Goal: Task Accomplishment & Management: Use online tool/utility

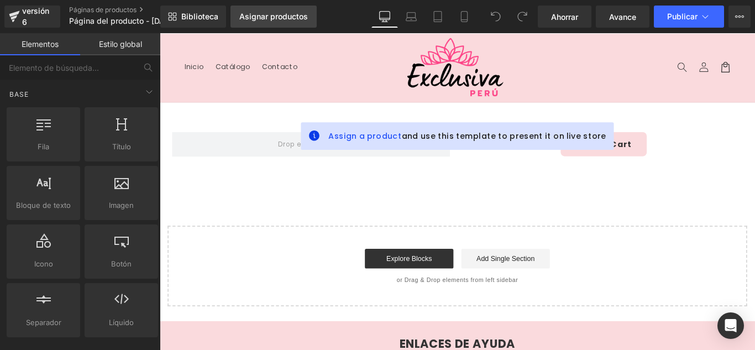
click at [283, 15] on font "Asignar productos" at bounding box center [273, 16] width 69 height 9
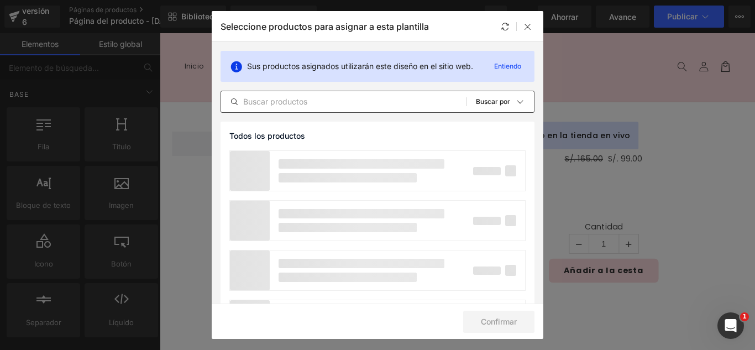
click at [315, 102] on input "text" at bounding box center [343, 101] width 245 height 13
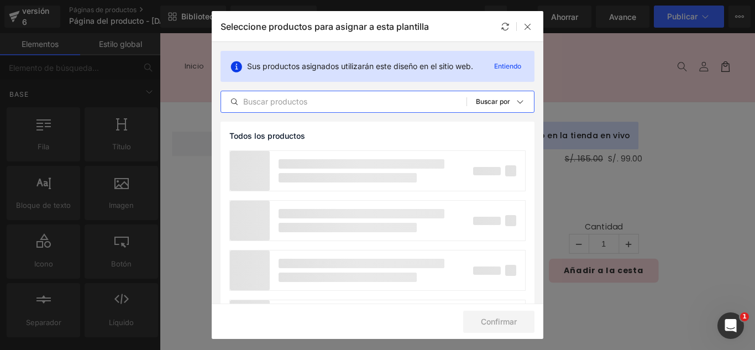
click at [315, 102] on input "text" at bounding box center [343, 101] width 245 height 13
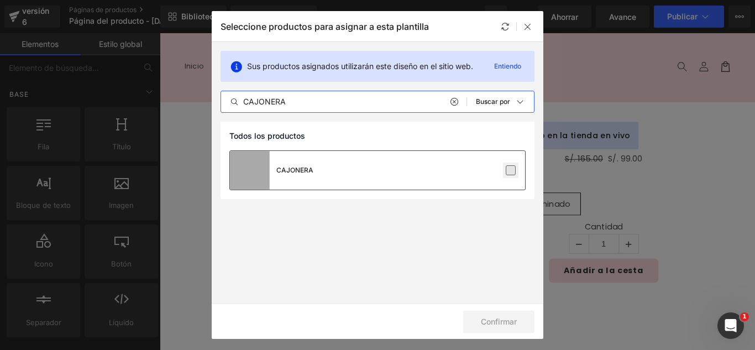
type input "CAJONERA"
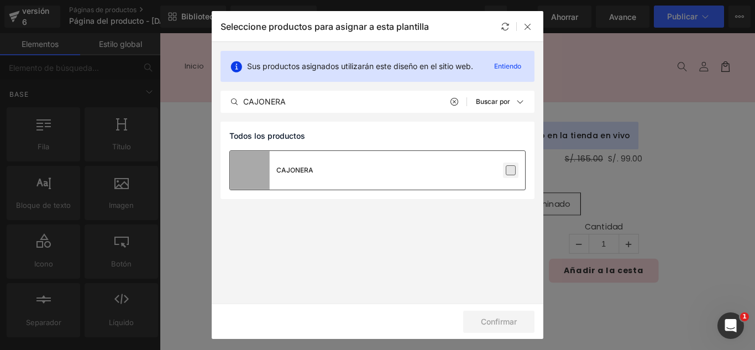
click at [515, 169] on label at bounding box center [511, 170] width 10 height 10
click at [511, 170] on input "checkbox" at bounding box center [511, 170] width 0 height 0
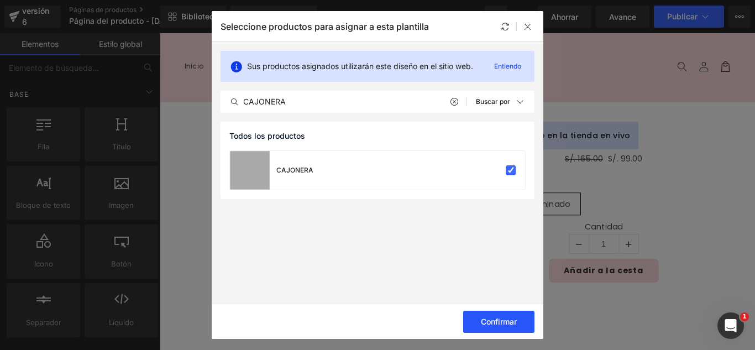
click at [511, 322] on font "Confirmar" at bounding box center [499, 321] width 36 height 9
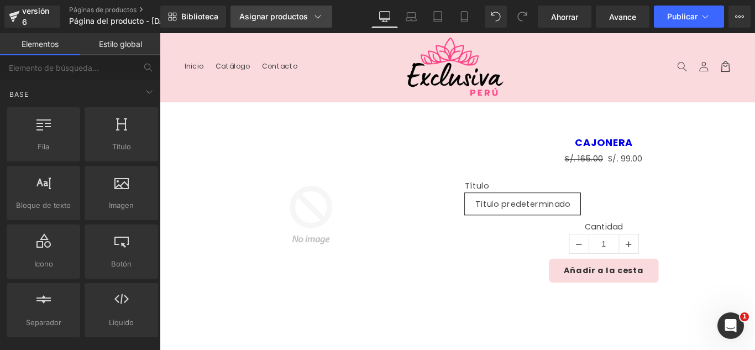
click at [294, 15] on font "Asignar productos" at bounding box center [273, 16] width 69 height 9
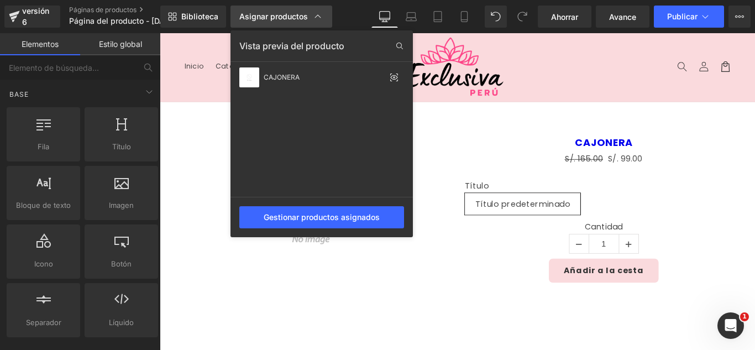
click at [294, 15] on font "Asignar productos" at bounding box center [273, 16] width 69 height 9
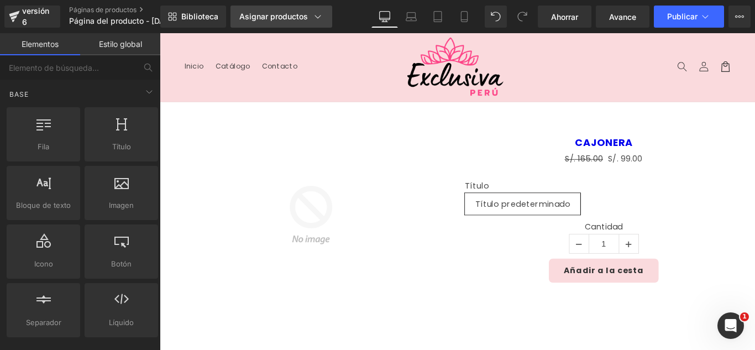
click at [294, 15] on font "Asignar productos" at bounding box center [273, 16] width 69 height 9
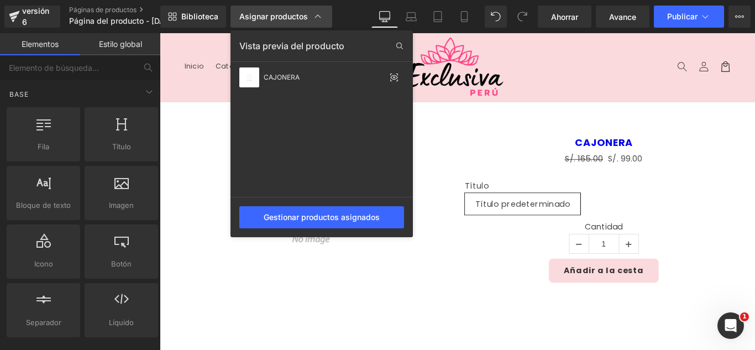
click at [276, 10] on link "Asignar productos" at bounding box center [281, 17] width 102 height 22
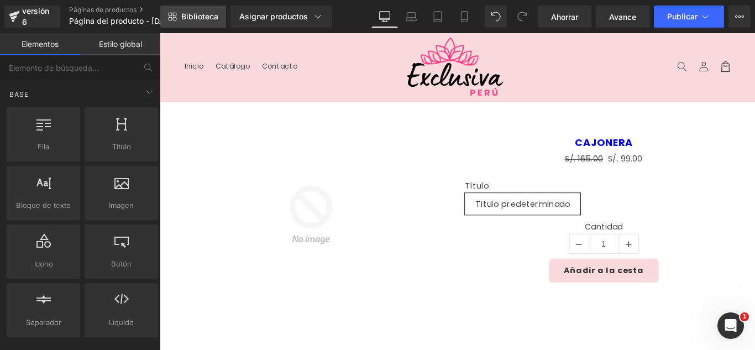
click at [196, 18] on font "Biblioteca" at bounding box center [199, 16] width 37 height 9
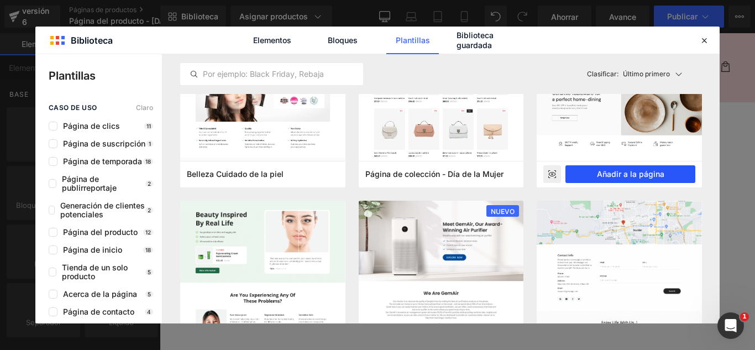
scroll to position [1050, 0]
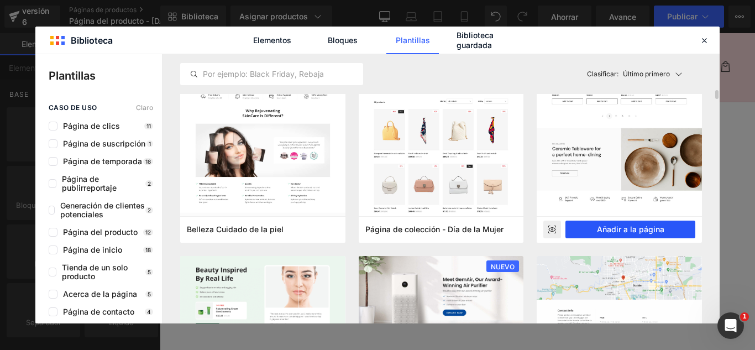
click at [646, 230] on font "Añadir a la página" at bounding box center [630, 228] width 67 height 9
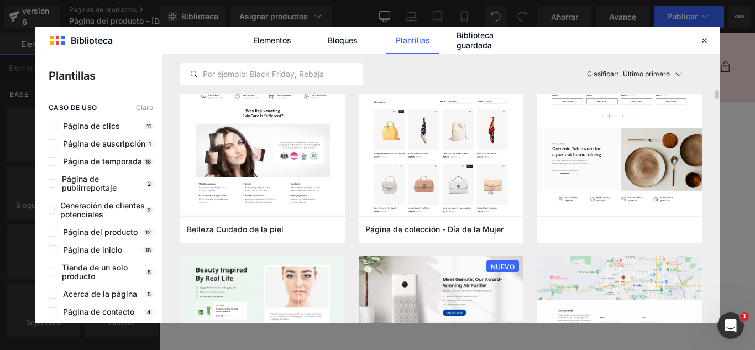
click at [706, 255] on label "Cantidad" at bounding box center [658, 251] width 312 height 13
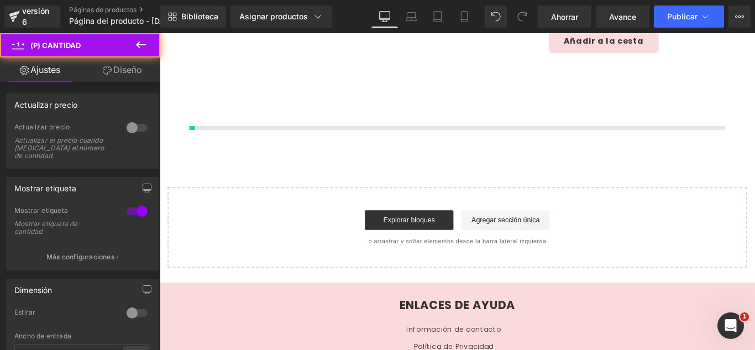
scroll to position [262, 0]
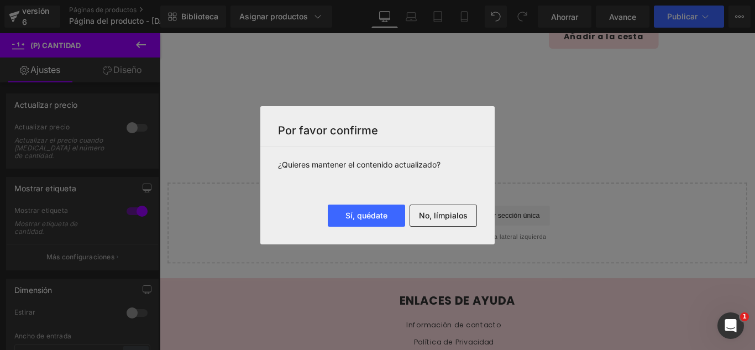
drag, startPoint x: 434, startPoint y: 208, endPoint x: 445, endPoint y: 219, distance: 15.6
click at [444, 218] on font "No, límpialos" at bounding box center [443, 215] width 49 height 9
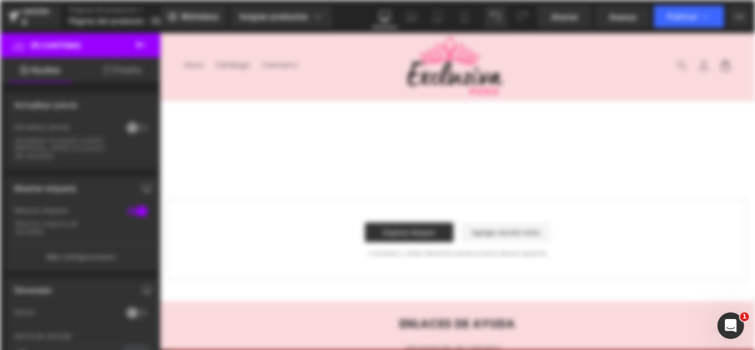
scroll to position [0, 0]
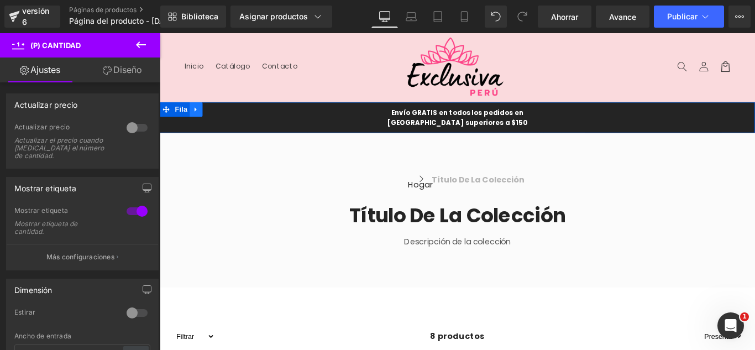
click at [199, 118] on icon at bounding box center [200, 119] width 2 height 5
click at [160, 33] on icon at bounding box center [160, 33] width 0 height 0
click at [225, 119] on icon at bounding box center [229, 119] width 8 height 8
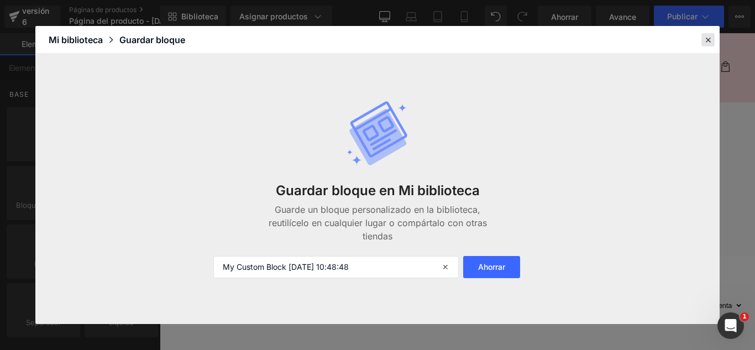
click at [707, 39] on icon at bounding box center [708, 40] width 10 height 10
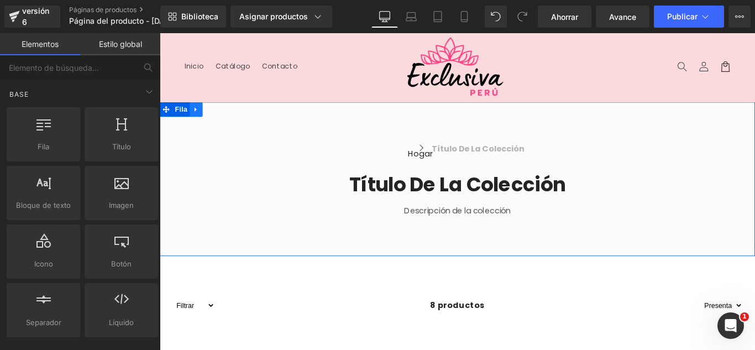
click at [197, 118] on icon at bounding box center [201, 119] width 8 height 8
click at [160, 33] on icon at bounding box center [160, 33] width 0 height 0
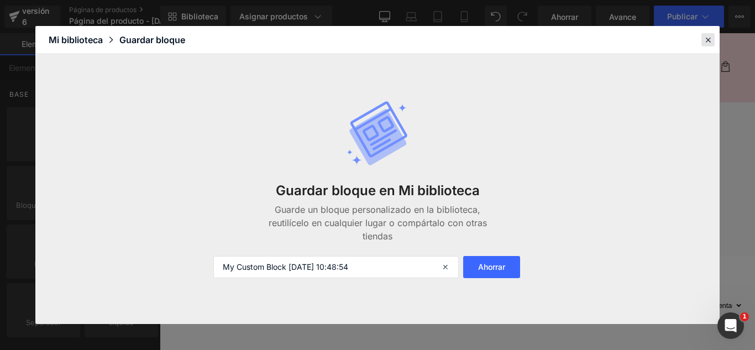
click at [708, 38] on icon at bounding box center [708, 40] width 10 height 10
click at [754, 39] on header "Menú Inicio Catálogo Contacto Iniciar sesión Inicio Catálogo Contacto Búsqueda" at bounding box center [494, 71] width 669 height 77
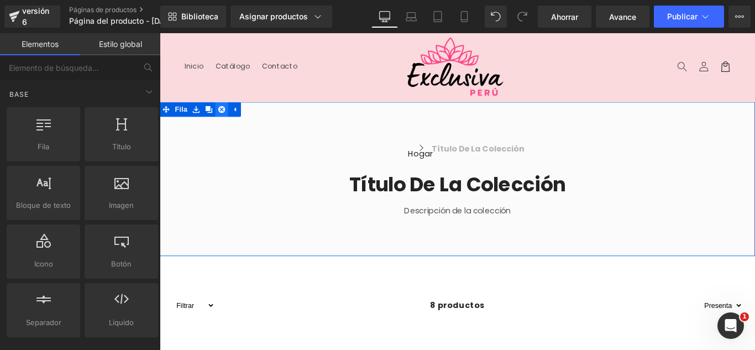
click at [226, 119] on icon at bounding box center [229, 119] width 8 height 8
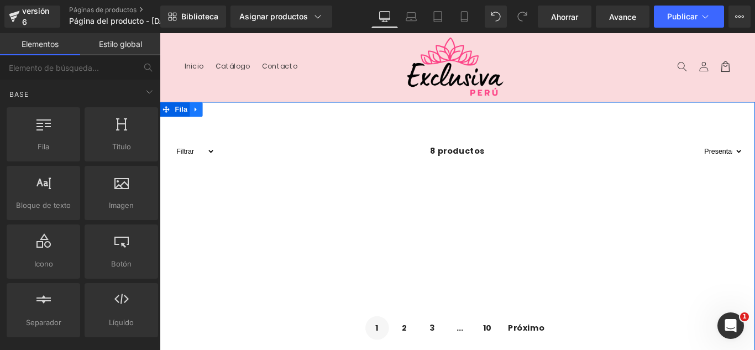
click at [200, 120] on icon at bounding box center [201, 119] width 8 height 8
click at [222, 119] on link at bounding box center [229, 119] width 14 height 17
click at [225, 119] on icon at bounding box center [229, 119] width 8 height 8
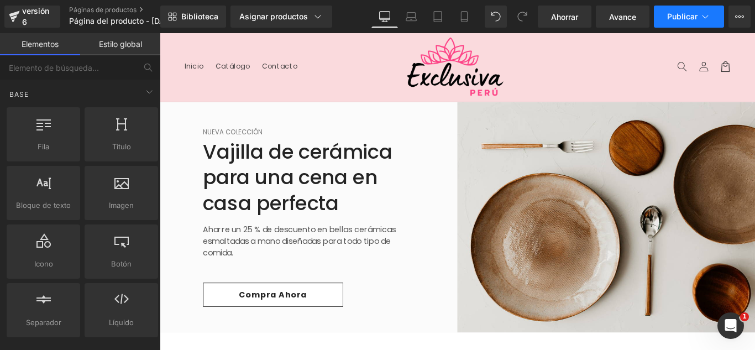
click at [685, 26] on button "Publicar" at bounding box center [689, 17] width 70 height 22
click at [713, 20] on button "Publicar" at bounding box center [689, 17] width 70 height 22
click at [699, 20] on icon at bounding box center [704, 16] width 11 height 11
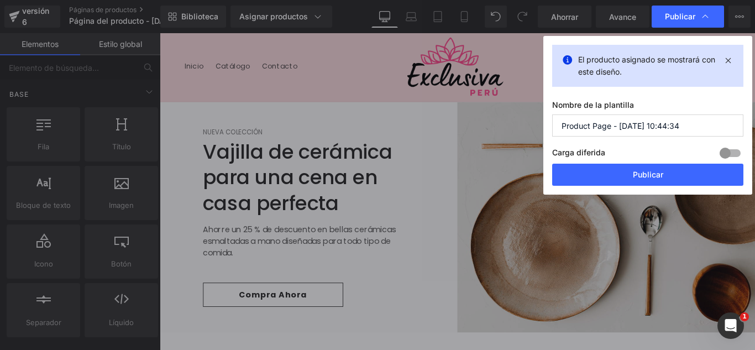
click at [685, 133] on input "Product Page - Sep 26, 10:44:34" at bounding box center [647, 125] width 191 height 22
click at [685, 131] on input "Product Page - Sep 26, 10:44:34" at bounding box center [647, 125] width 191 height 22
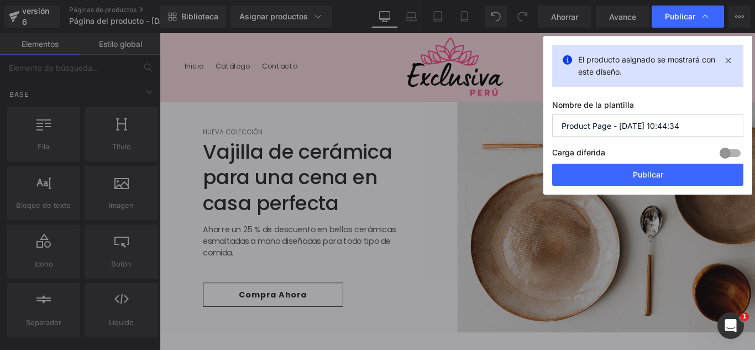
click at [685, 131] on input "Product Page - Sep 26, 10:44:34" at bounding box center [647, 125] width 191 height 22
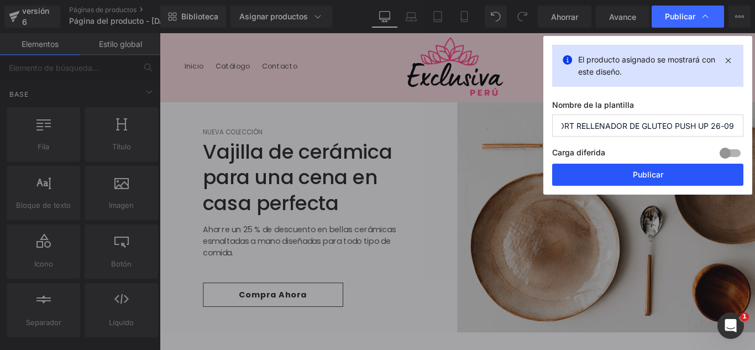
type input "SHORT RELLENADOR DE GLUTEO PUSH UP 26-09"
drag, startPoint x: 588, startPoint y: 159, endPoint x: 682, endPoint y: 176, distance: 94.9
click at [682, 176] on button "Publicar" at bounding box center [647, 175] width 191 height 22
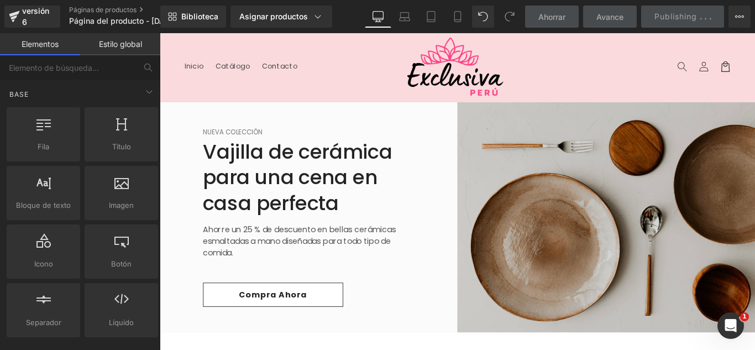
scroll to position [0, 0]
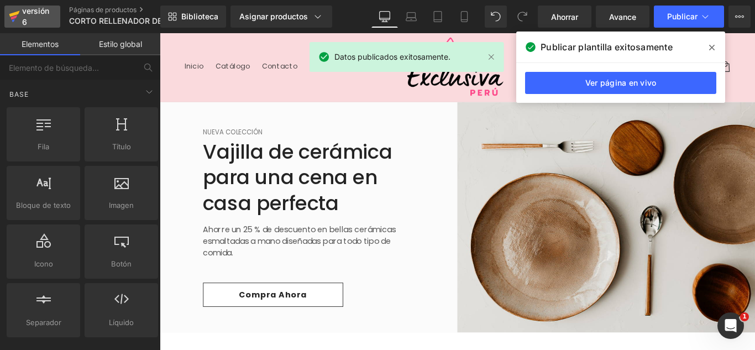
click at [23, 17] on font "versión 6" at bounding box center [35, 16] width 27 height 20
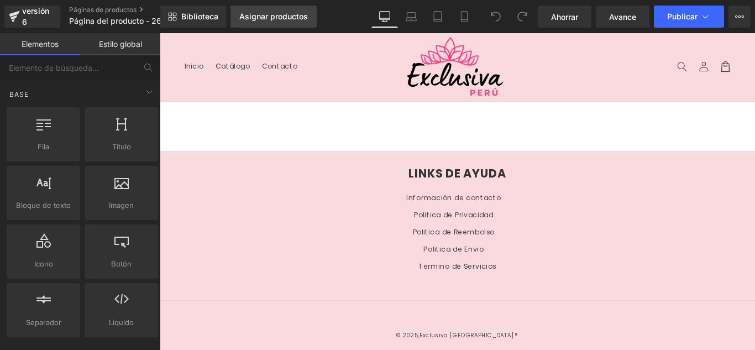
click at [275, 20] on font "Asignar productos" at bounding box center [273, 16] width 69 height 9
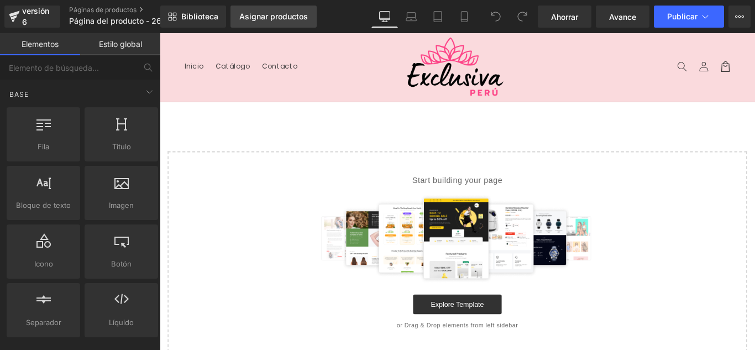
click at [275, 20] on font "Asignar productos" at bounding box center [273, 16] width 69 height 9
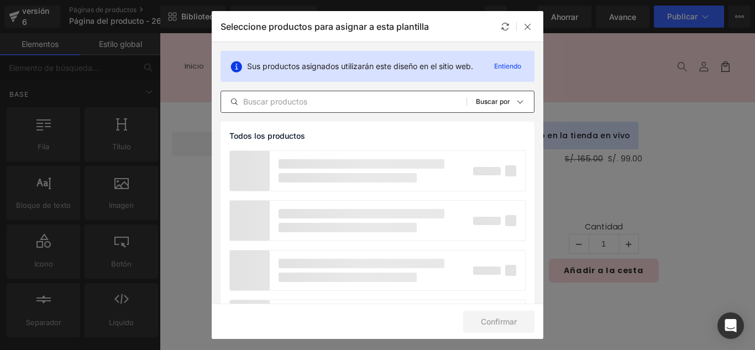
click at [292, 94] on div "Todos los productos Colecciones de Shopify Plantillas de productos Colecciones …" at bounding box center [377, 102] width 314 height 22
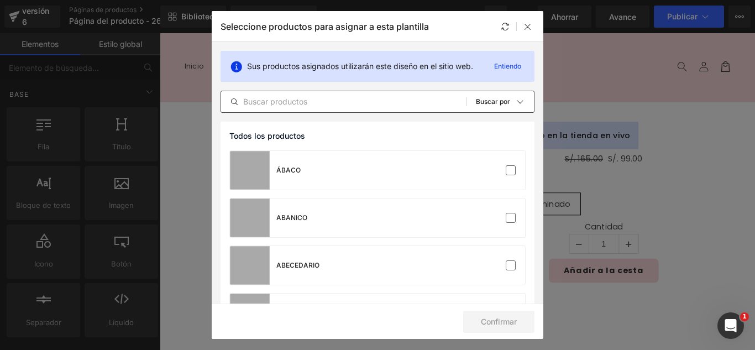
click at [260, 102] on input "text" at bounding box center [343, 101] width 245 height 13
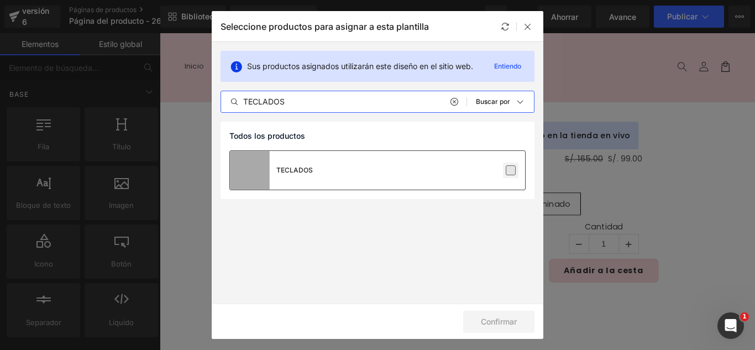
type input "TECLADOS"
click at [514, 171] on label at bounding box center [511, 170] width 10 height 10
click at [511, 170] on input "checkbox" at bounding box center [511, 170] width 0 height 0
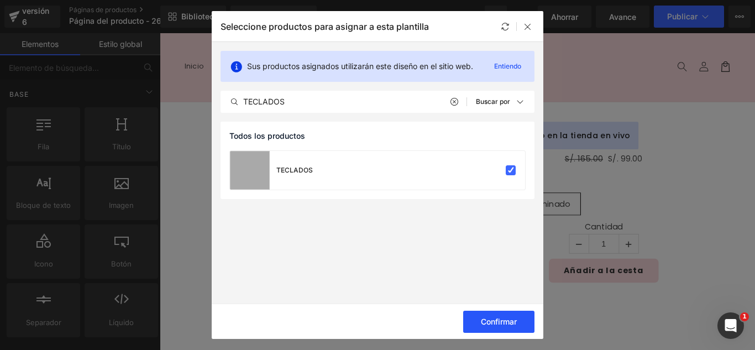
click at [508, 320] on font "Confirmar" at bounding box center [499, 321] width 36 height 9
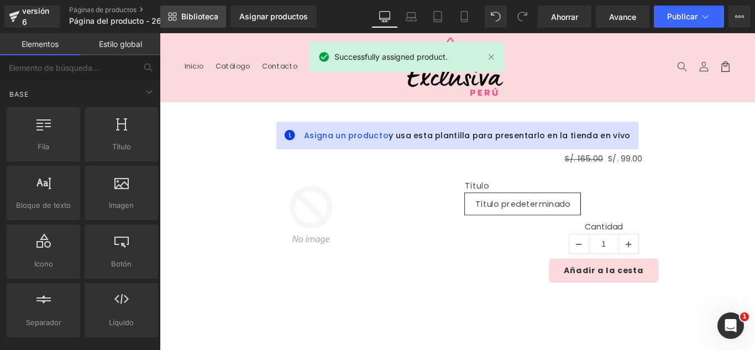
click at [191, 12] on font "Biblioteca" at bounding box center [199, 16] width 37 height 9
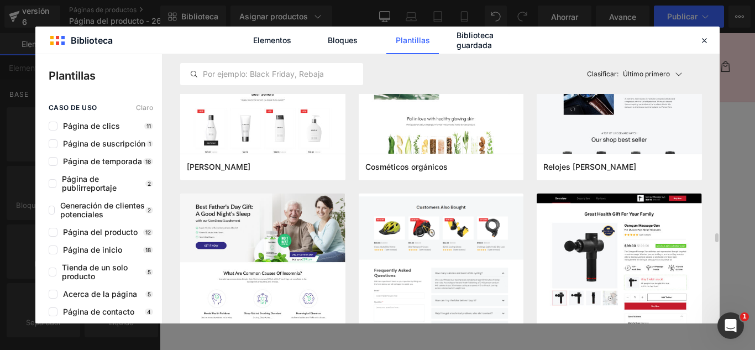
scroll to position [3702, 0]
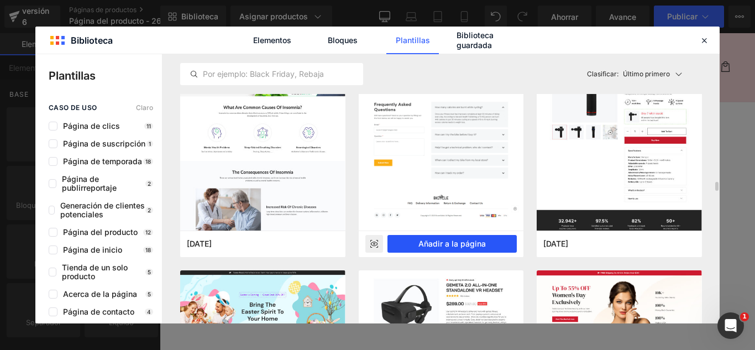
click at [464, 244] on font "Añadir a la página" at bounding box center [451, 243] width 67 height 9
click at [502, 270] on div "Cantidad 1" at bounding box center [658, 265] width 312 height 41
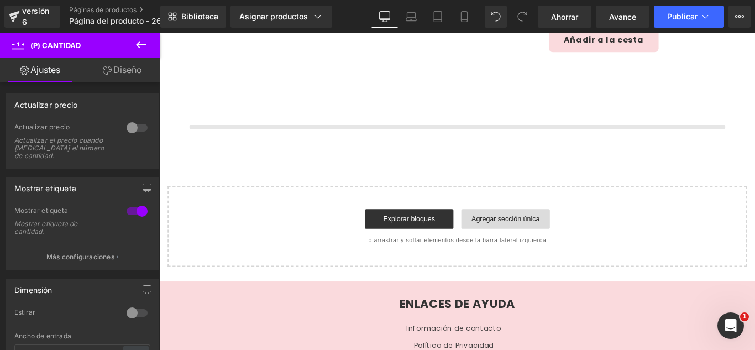
scroll to position [262, 0]
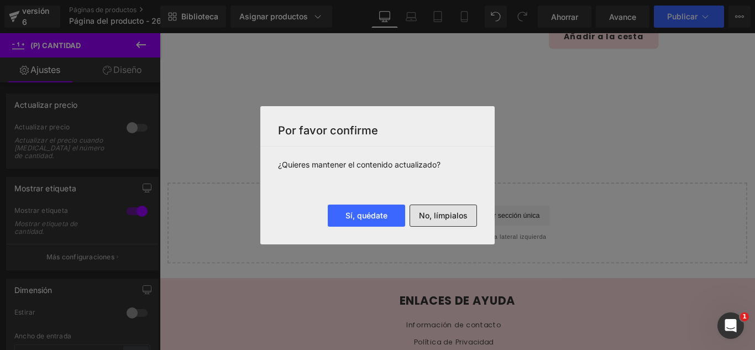
click at [460, 219] on font "No, límpialos" at bounding box center [443, 215] width 49 height 9
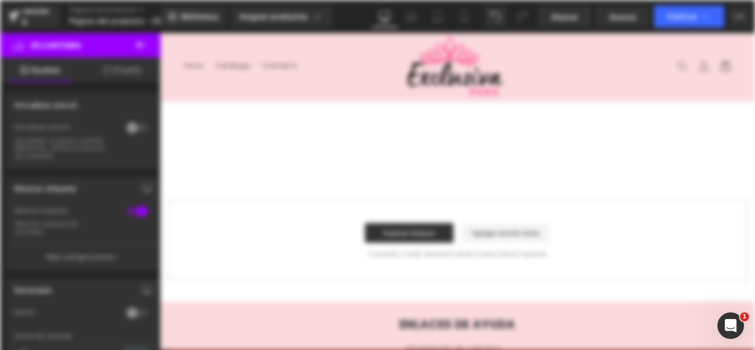
scroll to position [0, 0]
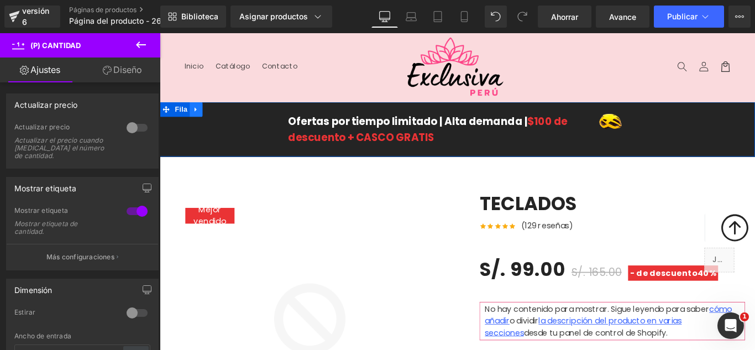
click at [198, 124] on link at bounding box center [200, 119] width 14 height 17
click at [225, 120] on icon at bounding box center [229, 119] width 8 height 8
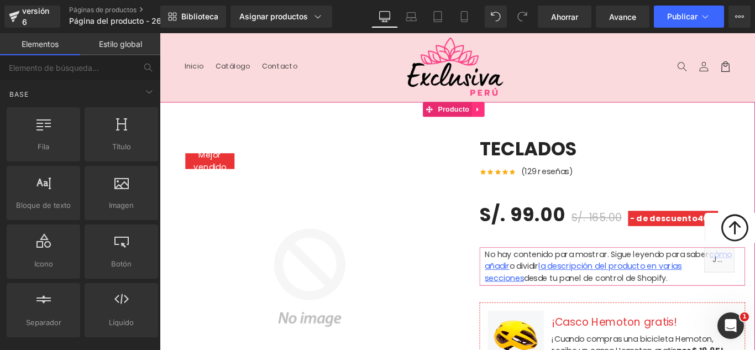
click at [513, 120] on icon at bounding box center [517, 119] width 8 height 8
click at [160, 33] on icon at bounding box center [160, 33] width 0 height 0
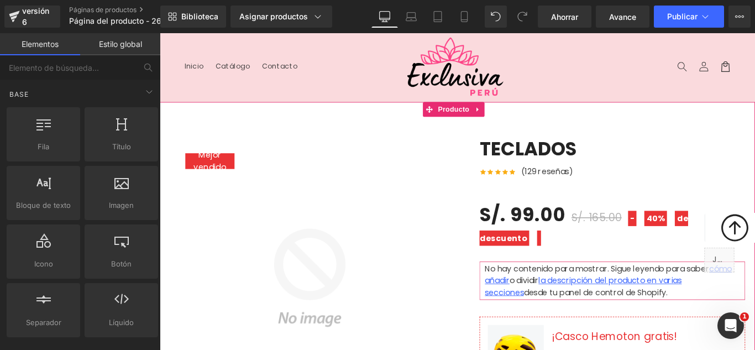
click at [517, 118] on icon at bounding box center [517, 119] width 2 height 5
click at [523, 119] on icon at bounding box center [524, 119] width 8 height 8
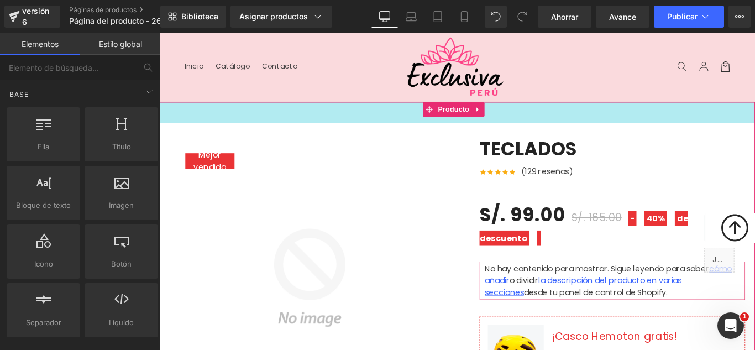
click at [533, 112] on div "42px" at bounding box center [494, 122] width 669 height 23
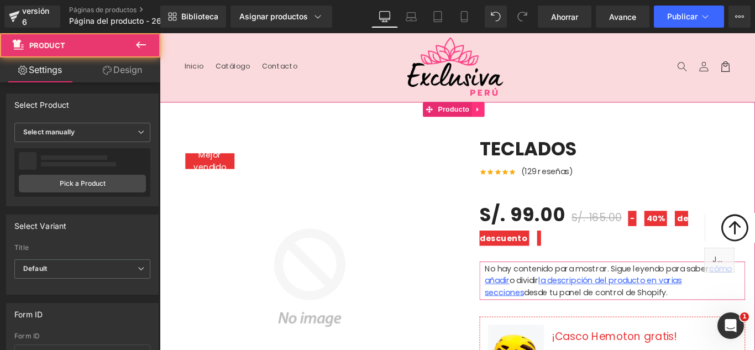
click at [520, 120] on icon at bounding box center [517, 119] width 8 height 8
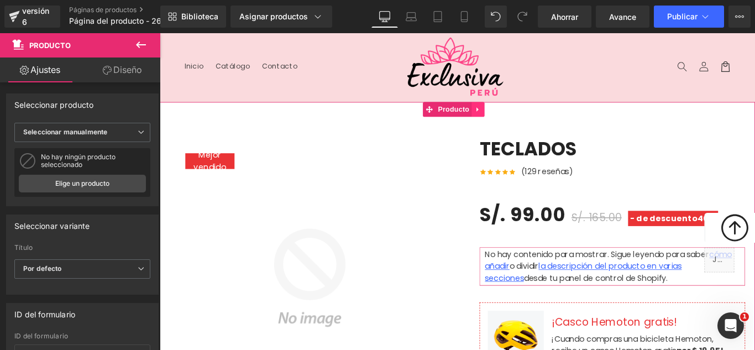
click at [516, 119] on icon at bounding box center [517, 119] width 2 height 5
click at [520, 117] on icon at bounding box center [524, 119] width 8 height 8
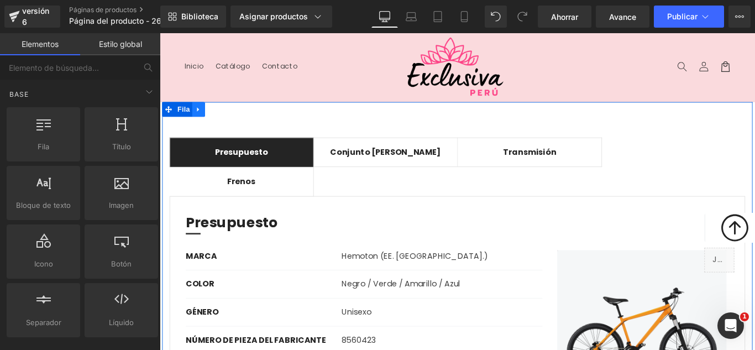
click at [202, 122] on icon at bounding box center [203, 119] width 8 height 8
click at [228, 120] on icon at bounding box center [232, 119] width 8 height 8
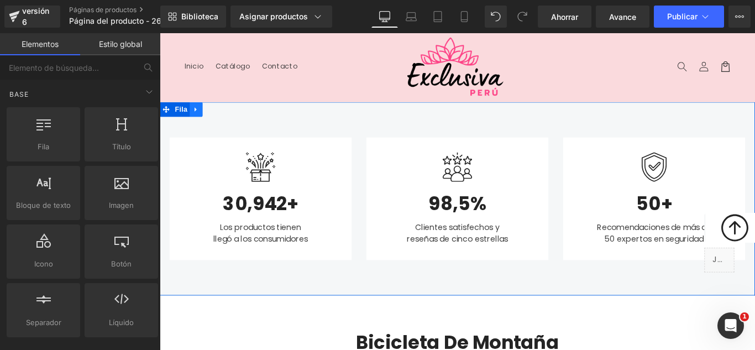
click at [199, 118] on icon at bounding box center [200, 119] width 2 height 5
click at [160, 33] on icon at bounding box center [160, 33] width 0 height 0
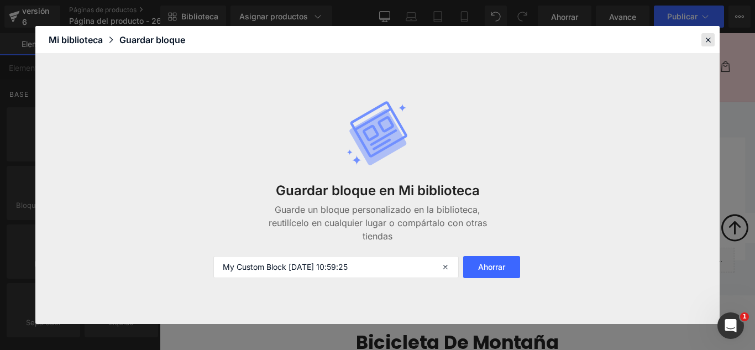
click at [708, 39] on icon at bounding box center [708, 40] width 10 height 10
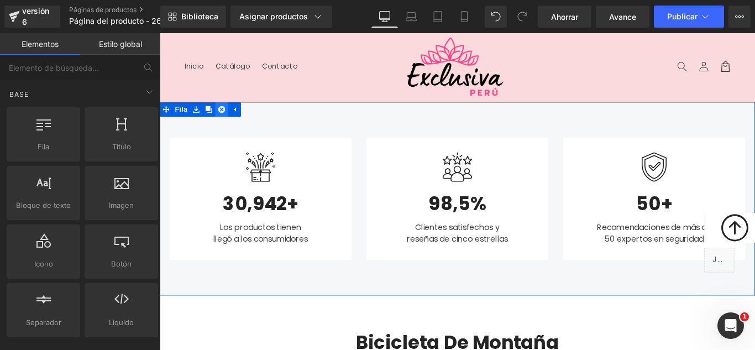
click at [225, 119] on icon at bounding box center [229, 119] width 8 height 8
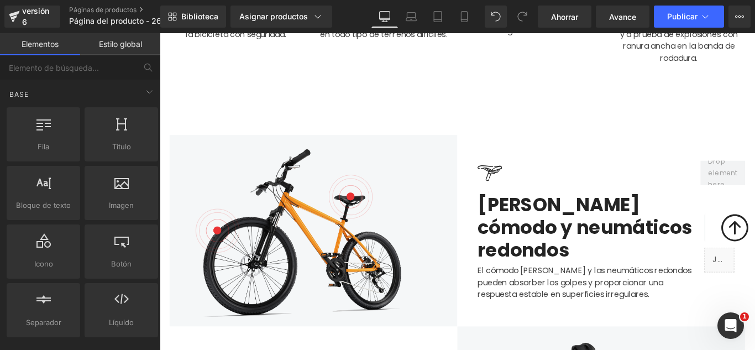
scroll to position [608, 0]
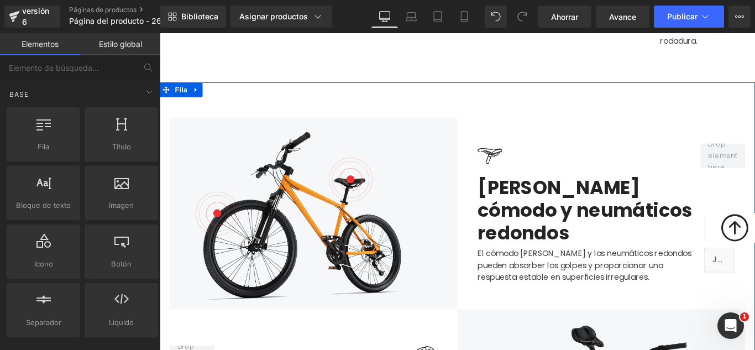
click at [197, 98] on icon at bounding box center [201, 96] width 8 height 8
click at [160, 33] on icon at bounding box center [160, 33] width 0 height 0
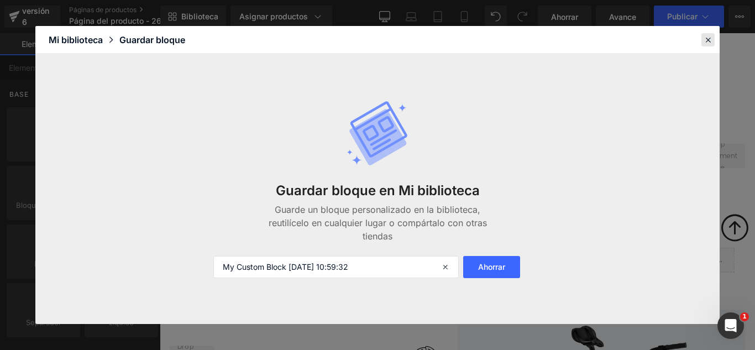
click at [707, 41] on icon at bounding box center [708, 40] width 10 height 10
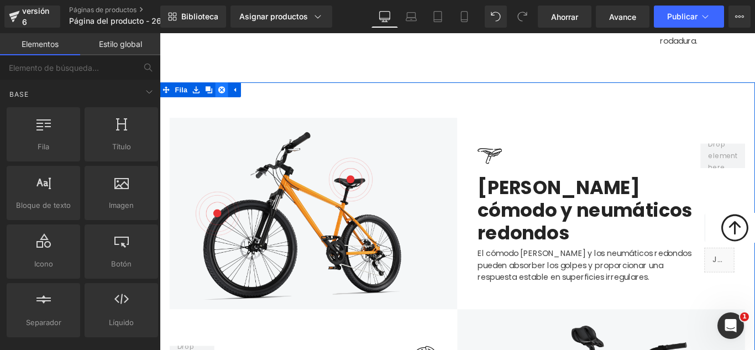
click at [225, 98] on icon at bounding box center [229, 97] width 8 height 8
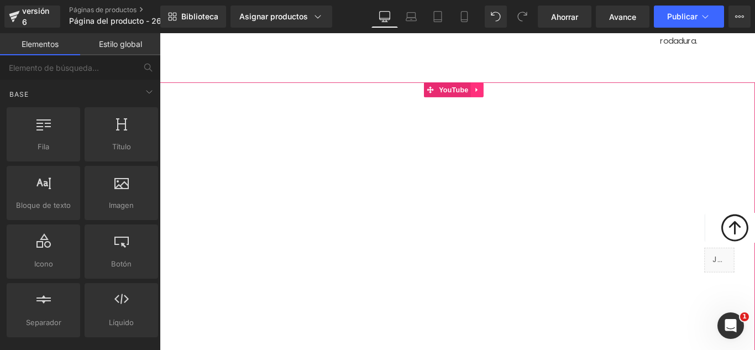
click at [517, 99] on icon at bounding box center [516, 96] width 8 height 8
click at [160, 33] on link at bounding box center [160, 33] width 0 height 0
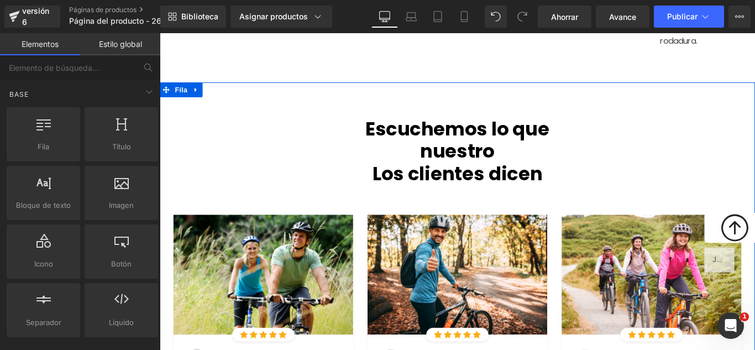
click at [197, 98] on icon at bounding box center [201, 96] width 8 height 8
click at [160, 33] on icon at bounding box center [160, 33] width 0 height 0
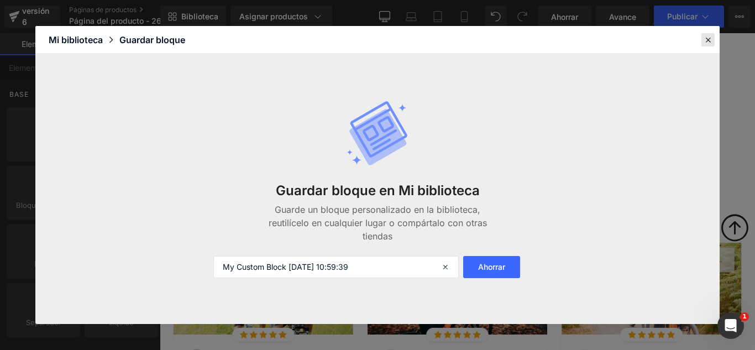
click at [708, 44] on icon at bounding box center [708, 40] width 10 height 10
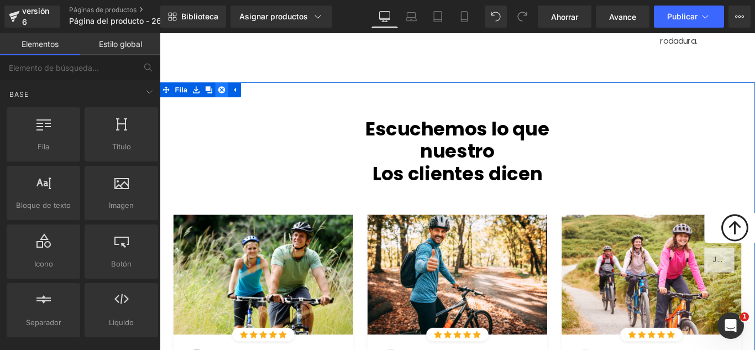
click at [225, 97] on icon at bounding box center [229, 96] width 8 height 8
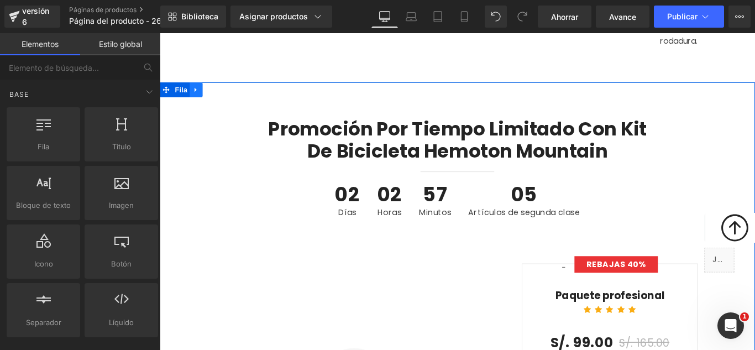
click at [198, 99] on icon at bounding box center [201, 96] width 8 height 8
click at [225, 94] on icon at bounding box center [229, 97] width 8 height 8
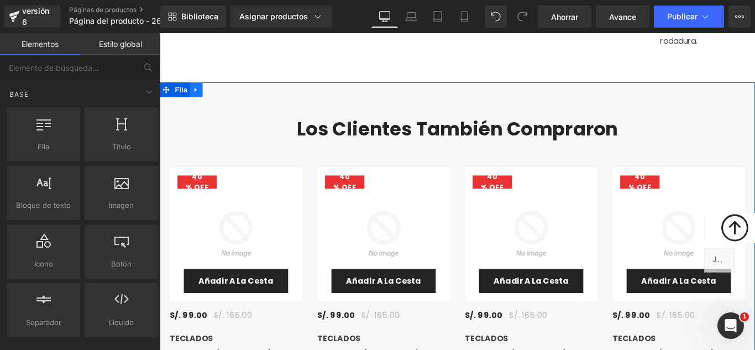
click at [197, 99] on icon at bounding box center [201, 96] width 8 height 8
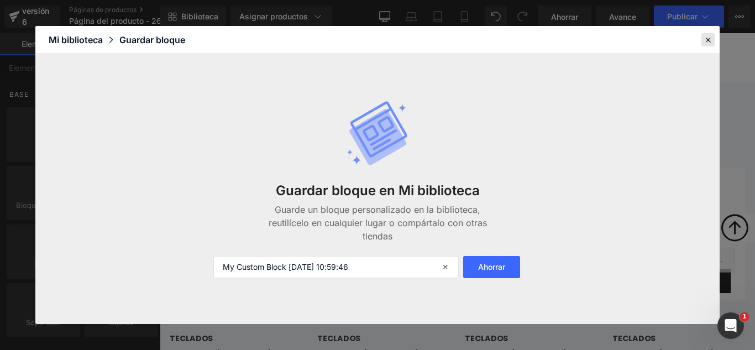
drag, startPoint x: 706, startPoint y: 44, endPoint x: 614, endPoint y: 12, distance: 97.9
click at [706, 44] on icon at bounding box center [708, 40] width 10 height 10
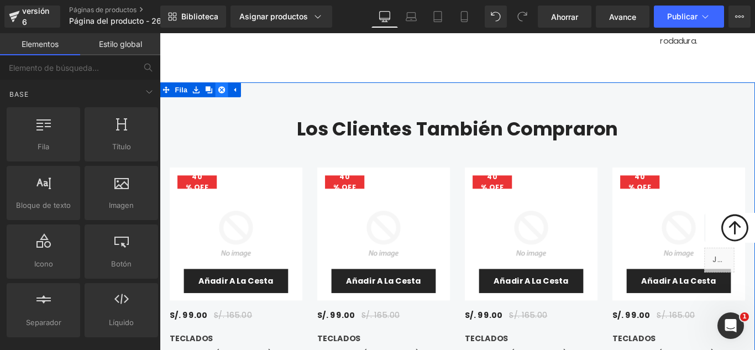
click at [225, 97] on icon at bounding box center [229, 97] width 8 height 8
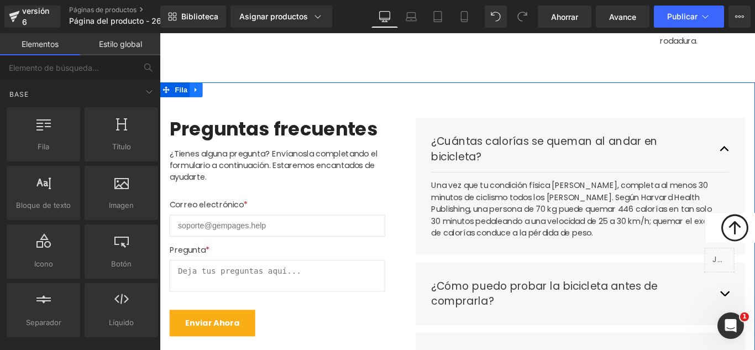
click at [198, 97] on icon at bounding box center [201, 96] width 8 height 8
click at [225, 97] on icon at bounding box center [229, 97] width 8 height 8
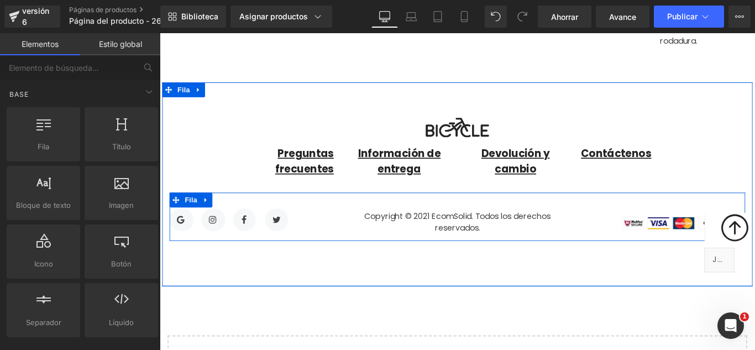
click at [210, 217] on icon at bounding box center [212, 221] width 8 height 8
click at [160, 33] on icon at bounding box center [160, 33] width 0 height 0
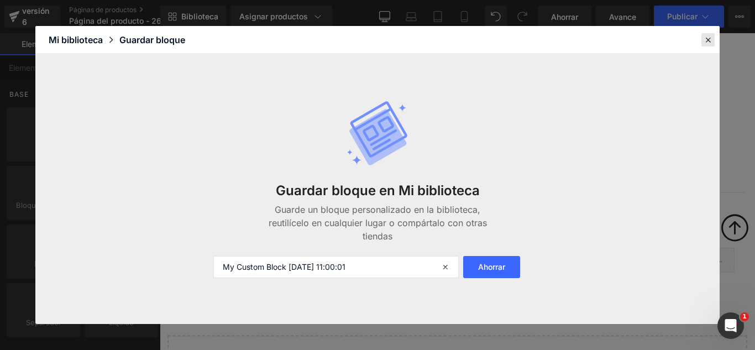
drag, startPoint x: 711, startPoint y: 40, endPoint x: 617, endPoint y: 9, distance: 99.6
click at [711, 40] on icon at bounding box center [708, 40] width 10 height 10
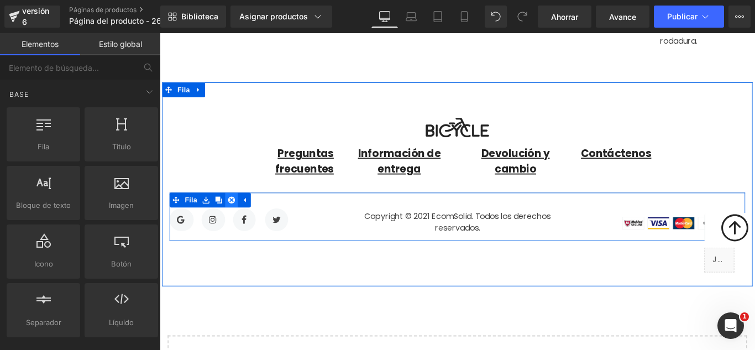
click at [236, 218] on icon at bounding box center [240, 221] width 8 height 8
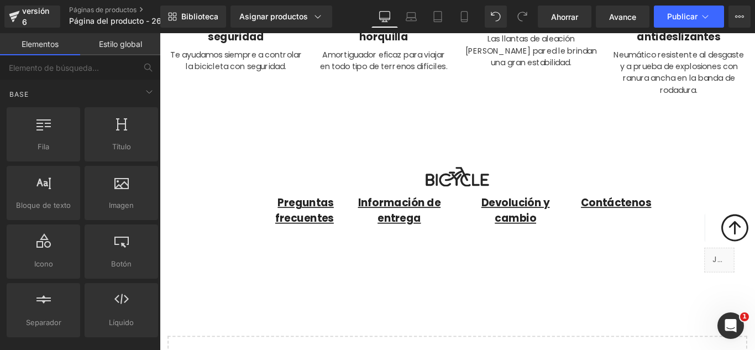
scroll to position [868, 0]
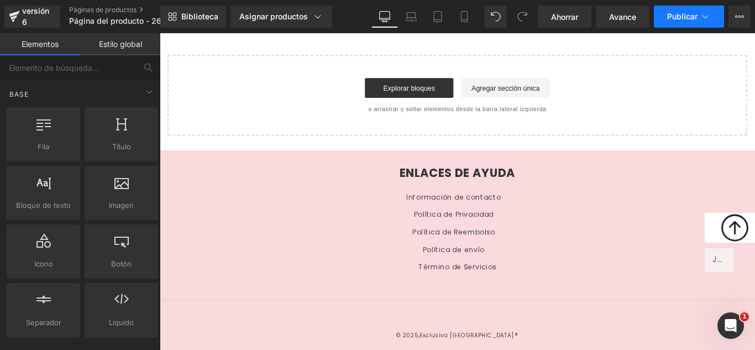
click at [703, 15] on icon at bounding box center [704, 16] width 11 height 11
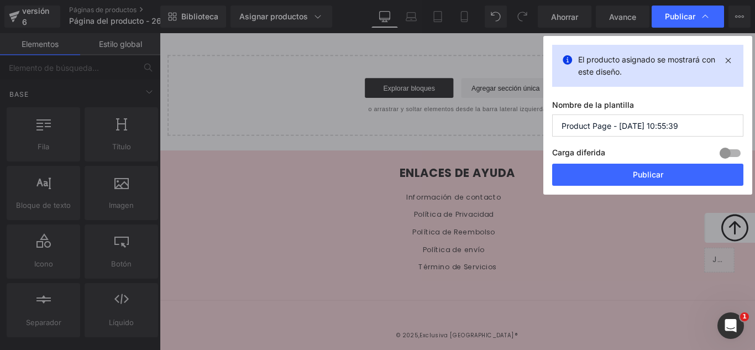
click at [698, 119] on input "Product Page - [DATE] 10:55:39" at bounding box center [647, 125] width 191 height 22
click at [698, 120] on input "Product Page - [DATE] 10:55:39" at bounding box center [647, 125] width 191 height 22
click at [698, 121] on input "Product Page - [DATE] 10:55:39" at bounding box center [647, 125] width 191 height 22
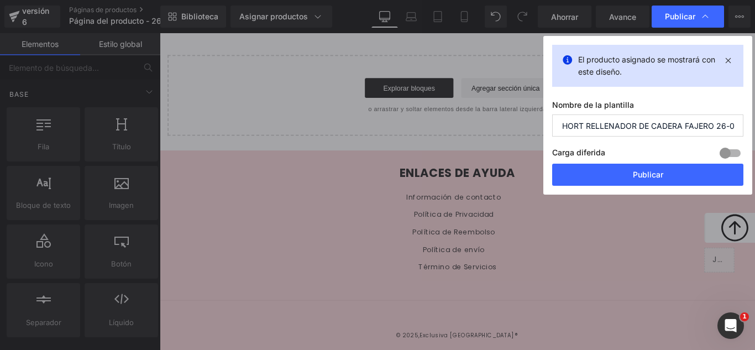
scroll to position [0, 9]
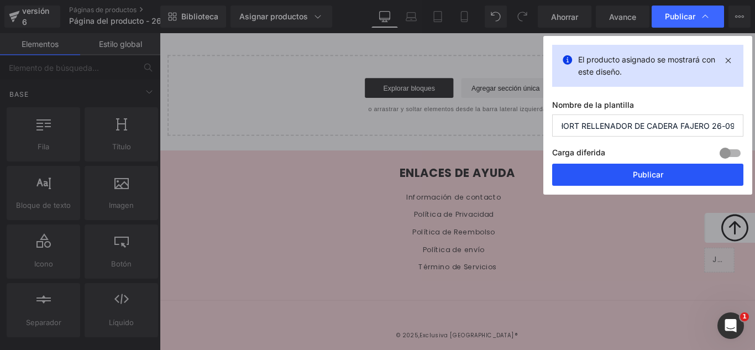
type input "SHORT RELLENADOR DE CADERA FAJERO 26-09"
click at [672, 174] on button "Publicar" at bounding box center [647, 175] width 191 height 22
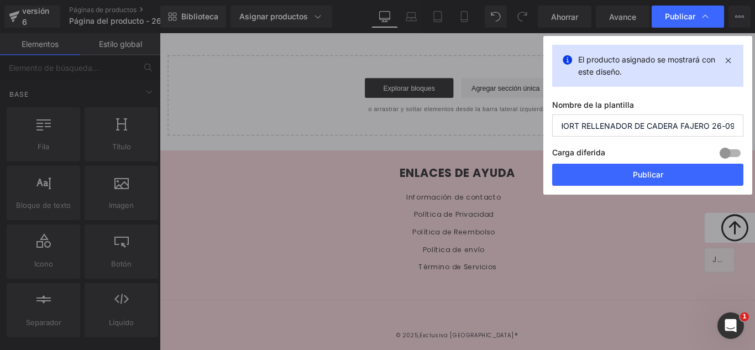
scroll to position [0, 0]
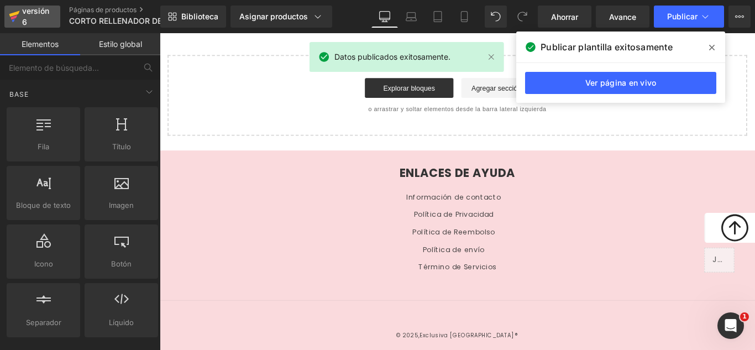
click at [33, 23] on div "versión 6" at bounding box center [37, 16] width 34 height 25
